Goal: Book appointment/travel/reservation

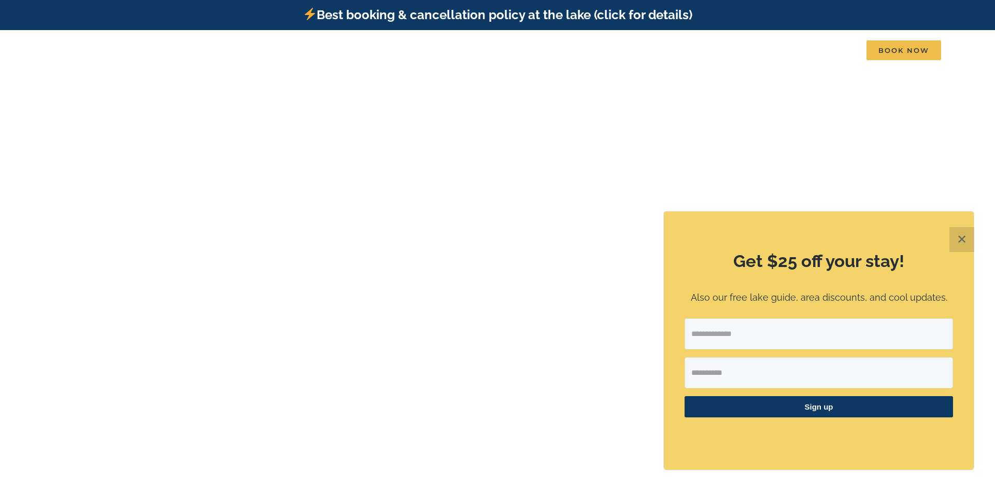
click at [692, 332] on input "Email Address" at bounding box center [819, 333] width 269 height 31
type input "*"
type input "**********"
click at [741, 368] on input "First Name" at bounding box center [819, 372] width 269 height 31
type input "**********"
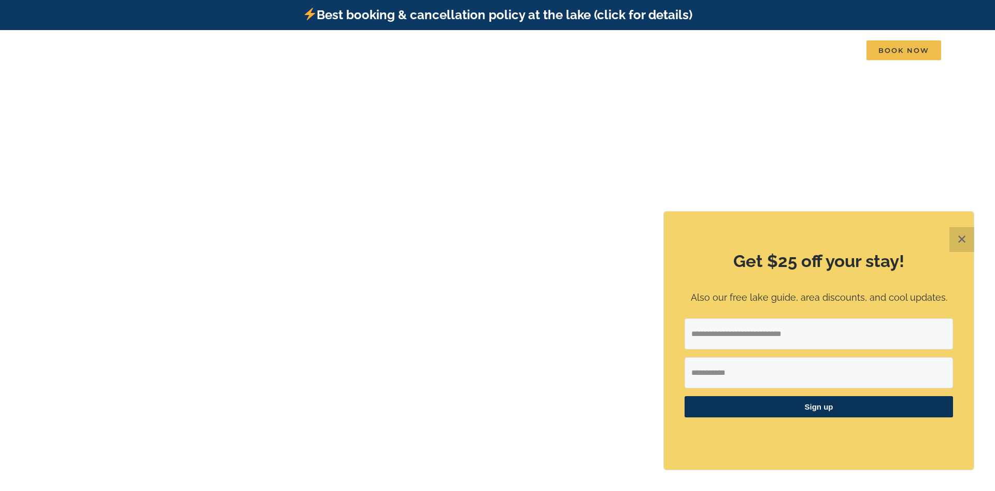
click at [767, 400] on span "Sign up" at bounding box center [819, 406] width 269 height 21
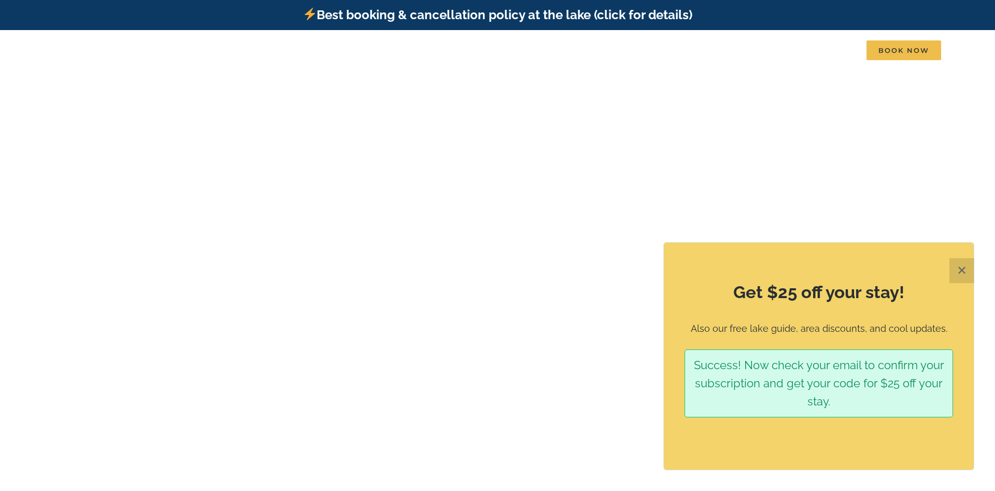
click at [919, 116] on video at bounding box center [497, 279] width 995 height 498
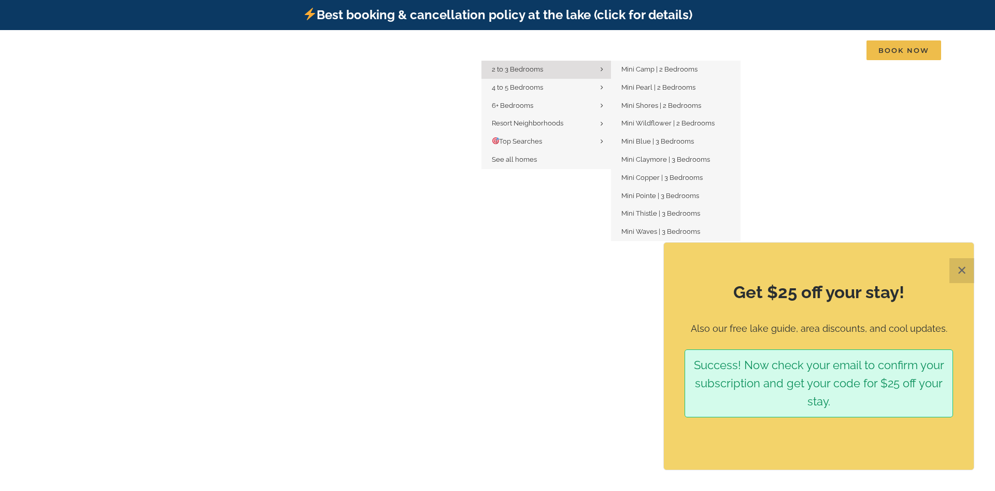
click at [531, 67] on span "2 to 3 Bedrooms" at bounding box center [517, 69] width 51 height 8
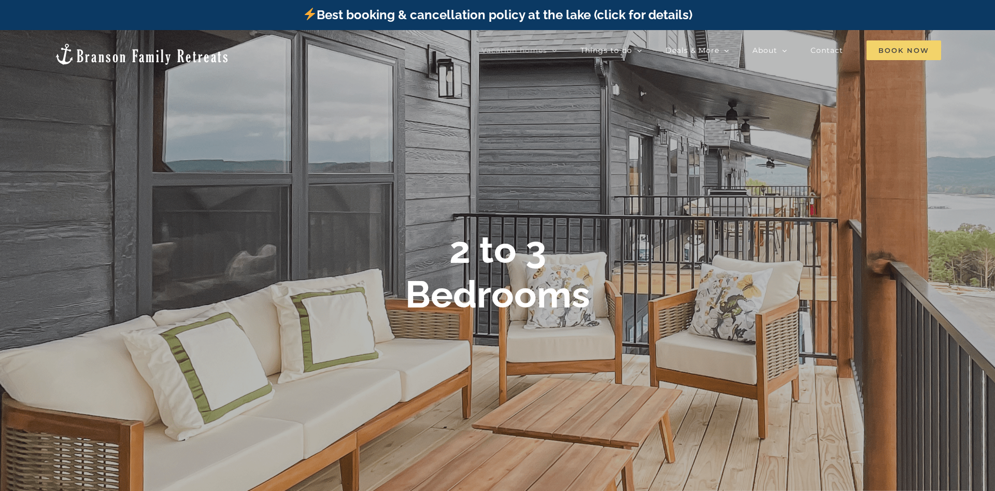
click at [890, 52] on span "Book Now" at bounding box center [904, 50] width 75 height 20
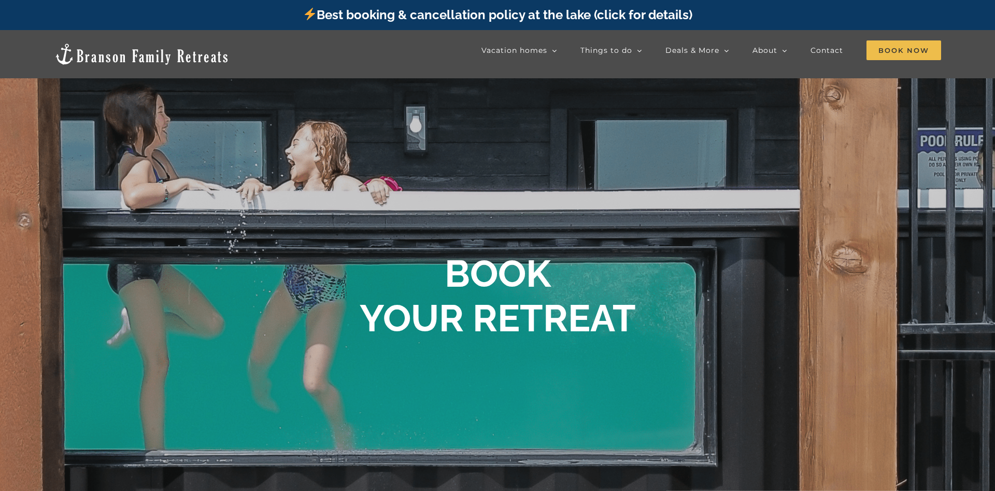
click at [890, 52] on span "Book Now" at bounding box center [904, 50] width 75 height 20
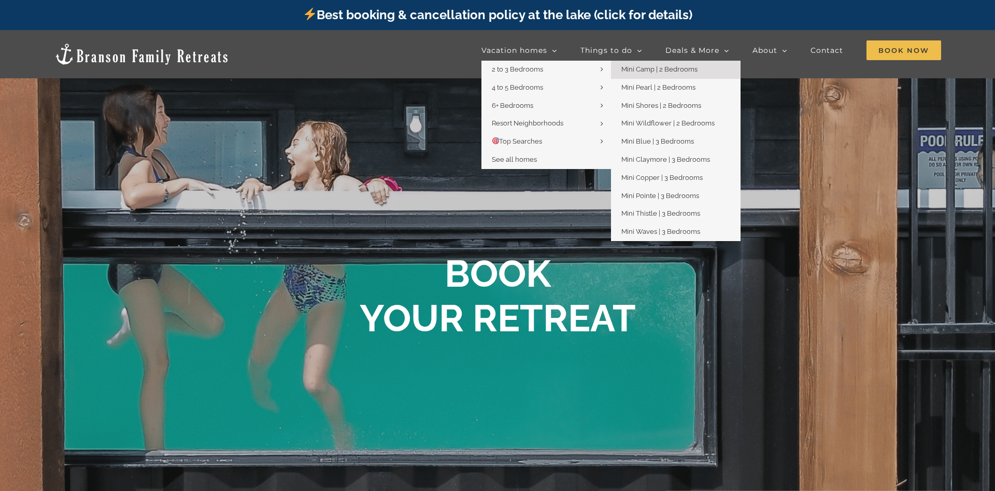
click at [657, 68] on span "Mini Camp | 2 Bedrooms" at bounding box center [660, 69] width 76 height 8
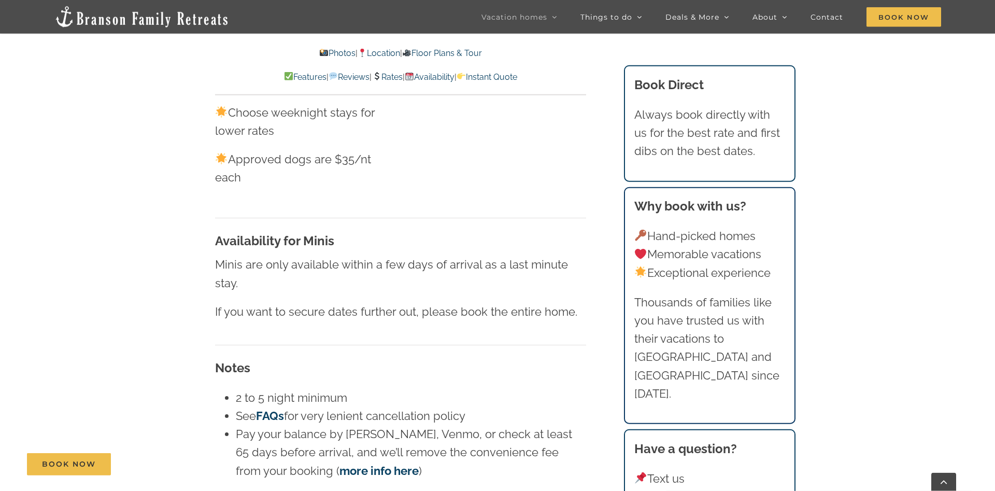
scroll to position [6578, 0]
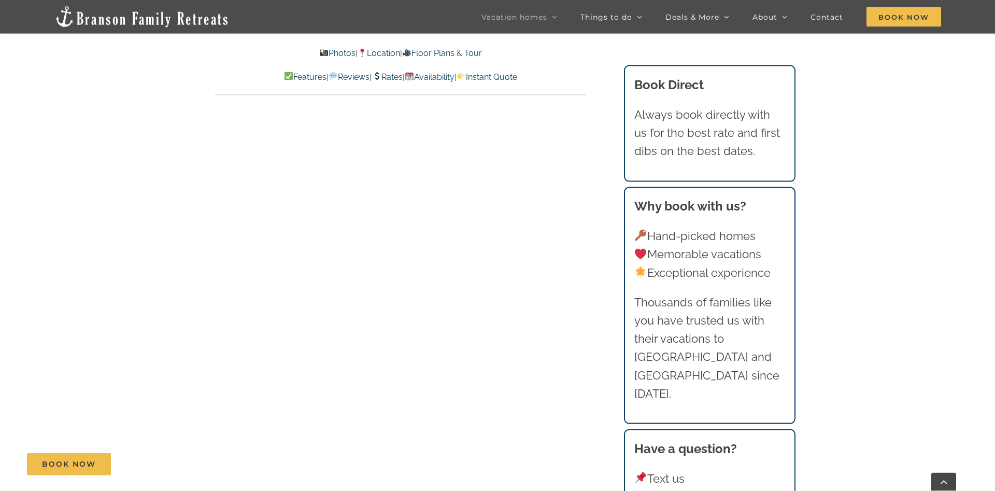
scroll to position [5572, 0]
